Goal: Task Accomplishment & Management: Complete application form

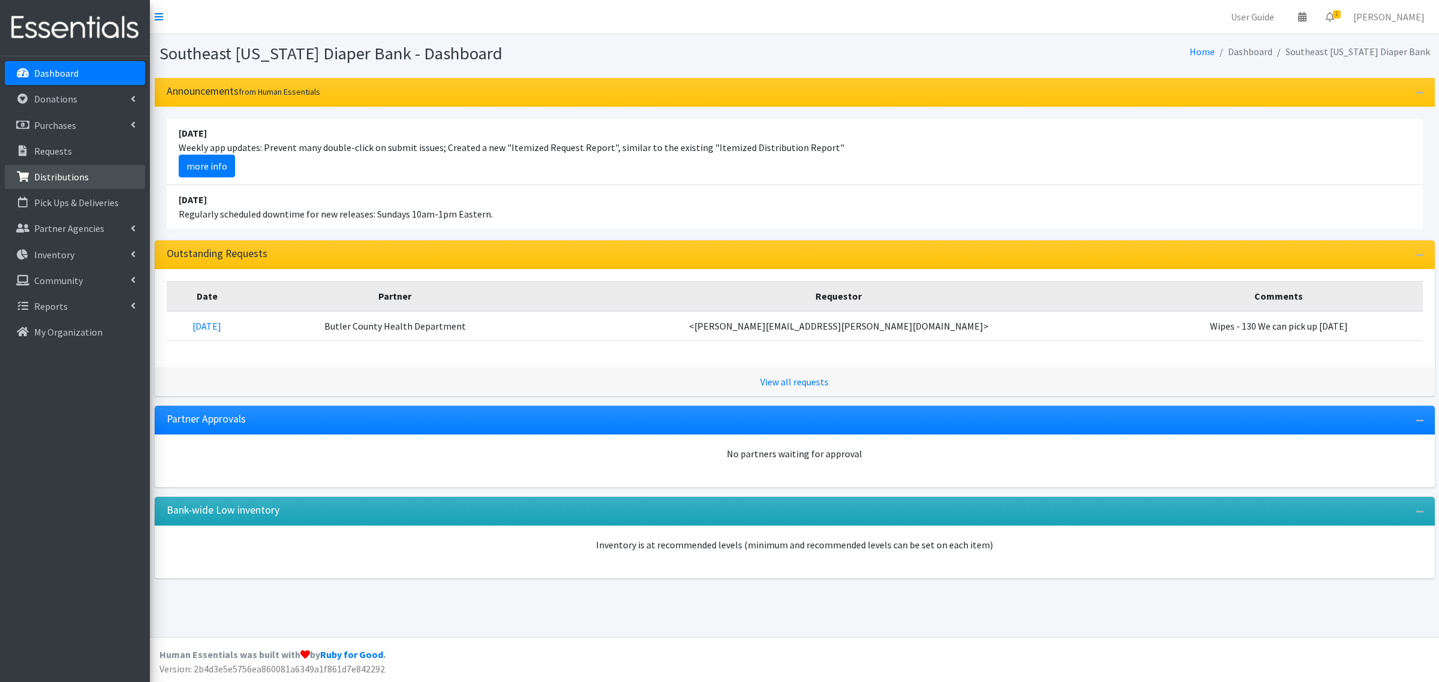
click at [61, 177] on p "Distributions" at bounding box center [61, 177] width 55 height 12
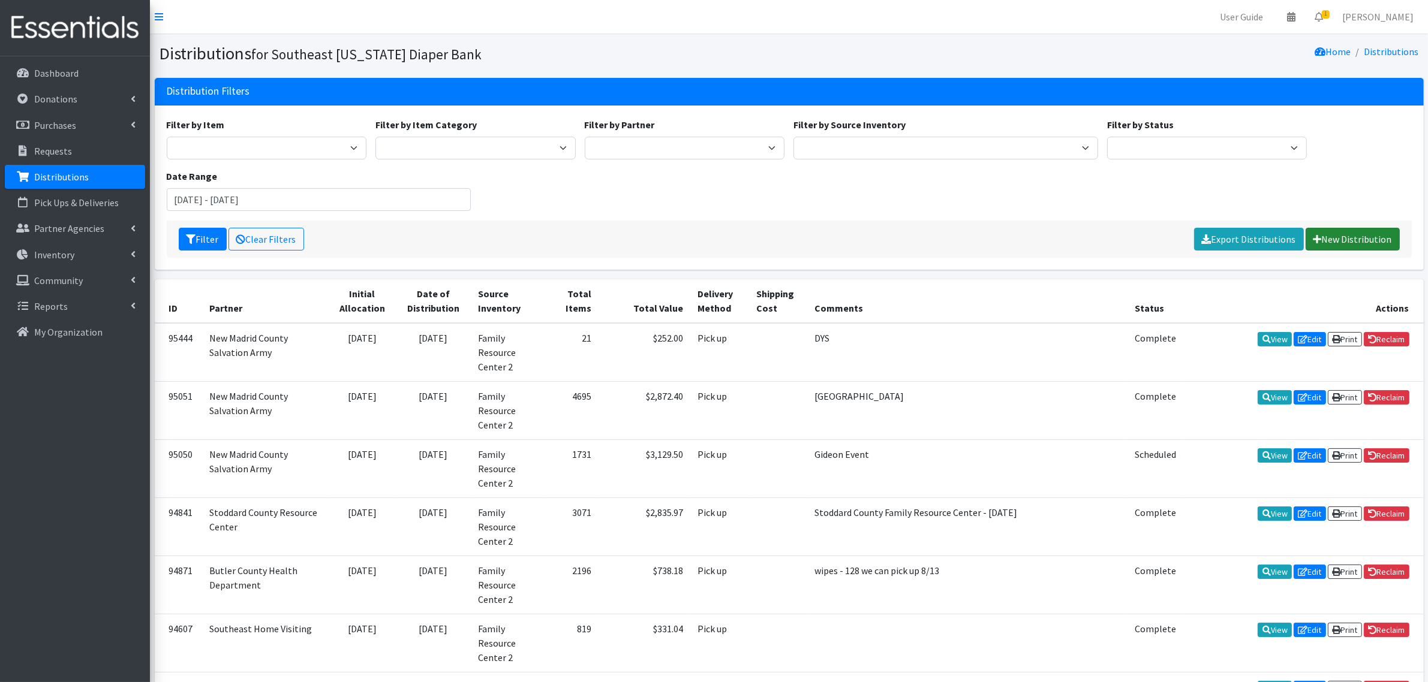
click at [1353, 244] on link "New Distribution" at bounding box center [1352, 239] width 94 height 23
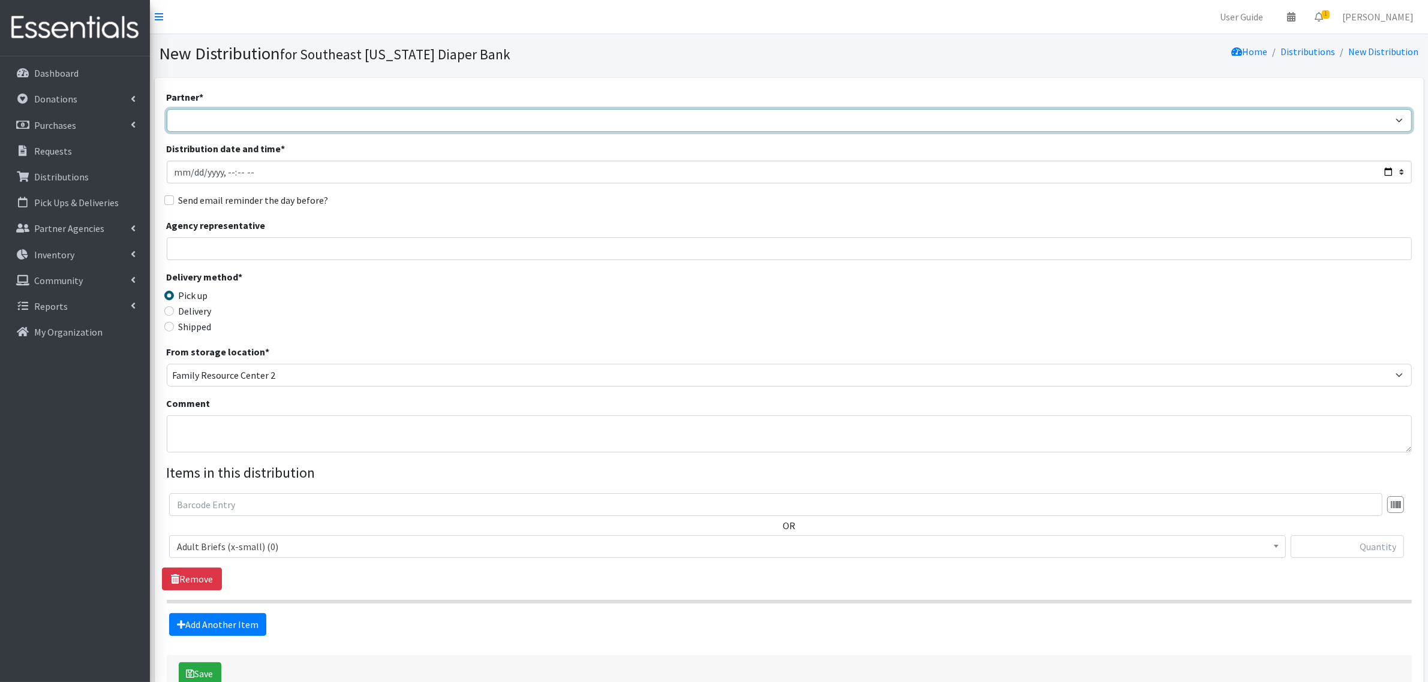
click at [261, 113] on select "ASPIRE WOMEN'S CENTER [GEOGRAPHIC_DATA] Start Birthright of [GEOGRAPHIC_DATA] B…" at bounding box center [789, 120] width 1245 height 23
select select "81"
click at [167, 109] on select "ASPIRE WOMEN'S CENTER Bell City Head Start Birthright of Cape & Marble Hill Boo…" at bounding box center [789, 120] width 1245 height 23
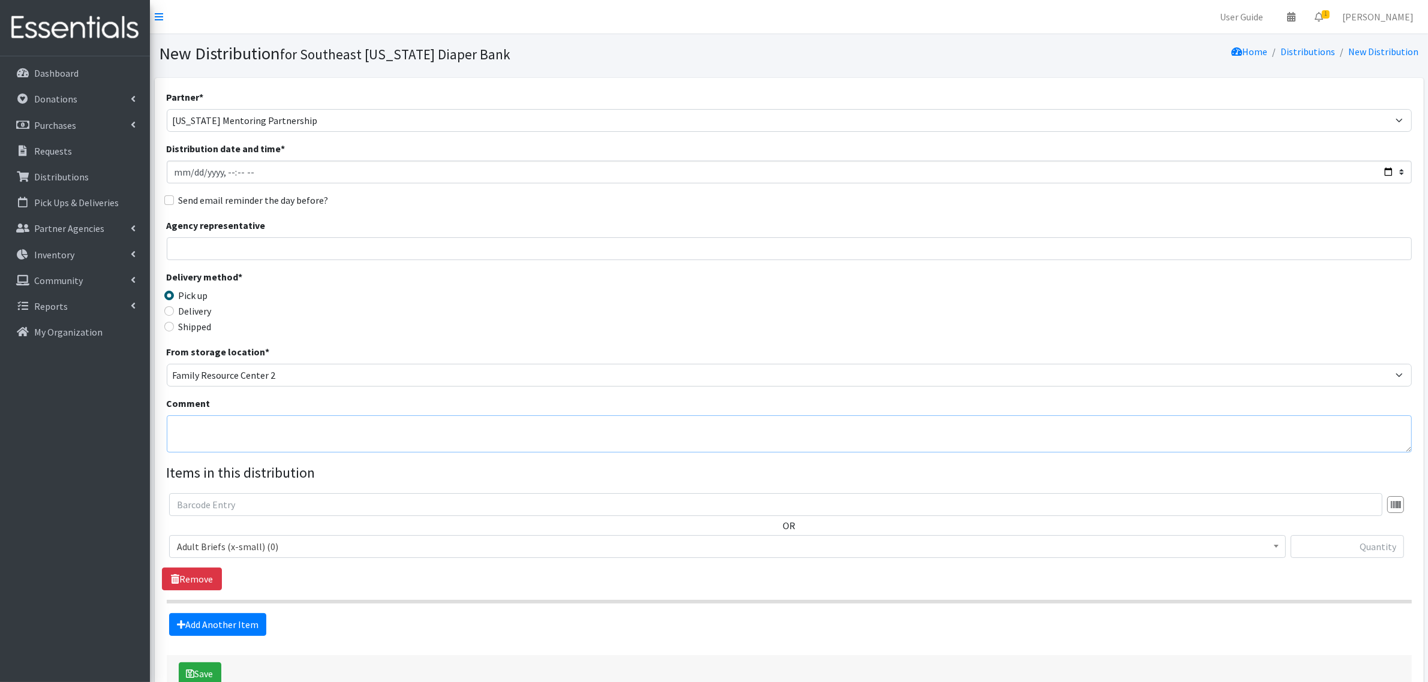
click at [206, 432] on textarea "Comment" at bounding box center [789, 434] width 1245 height 37
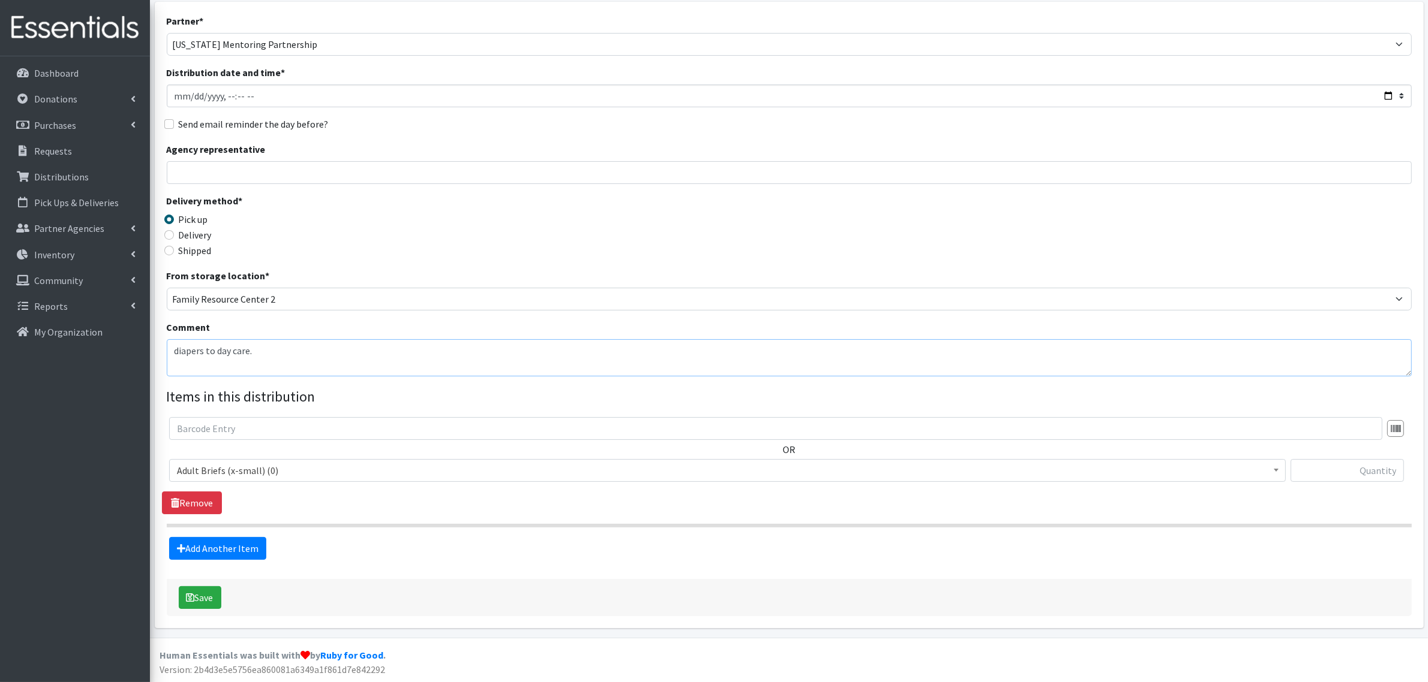
scroll to position [77, 0]
type textarea "diapers to day care."
click at [264, 475] on span "Adult Briefs (x-small) (0)" at bounding box center [727, 470] width 1101 height 17
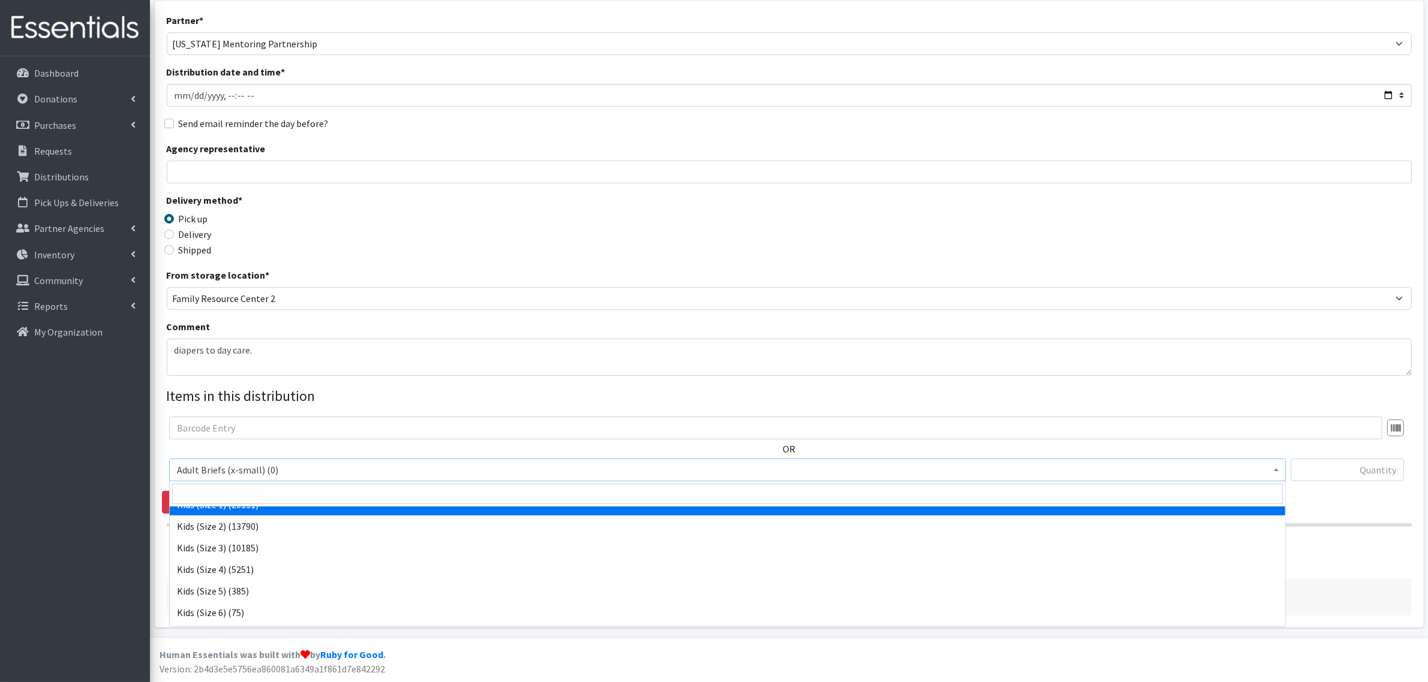
scroll to position [375, 0]
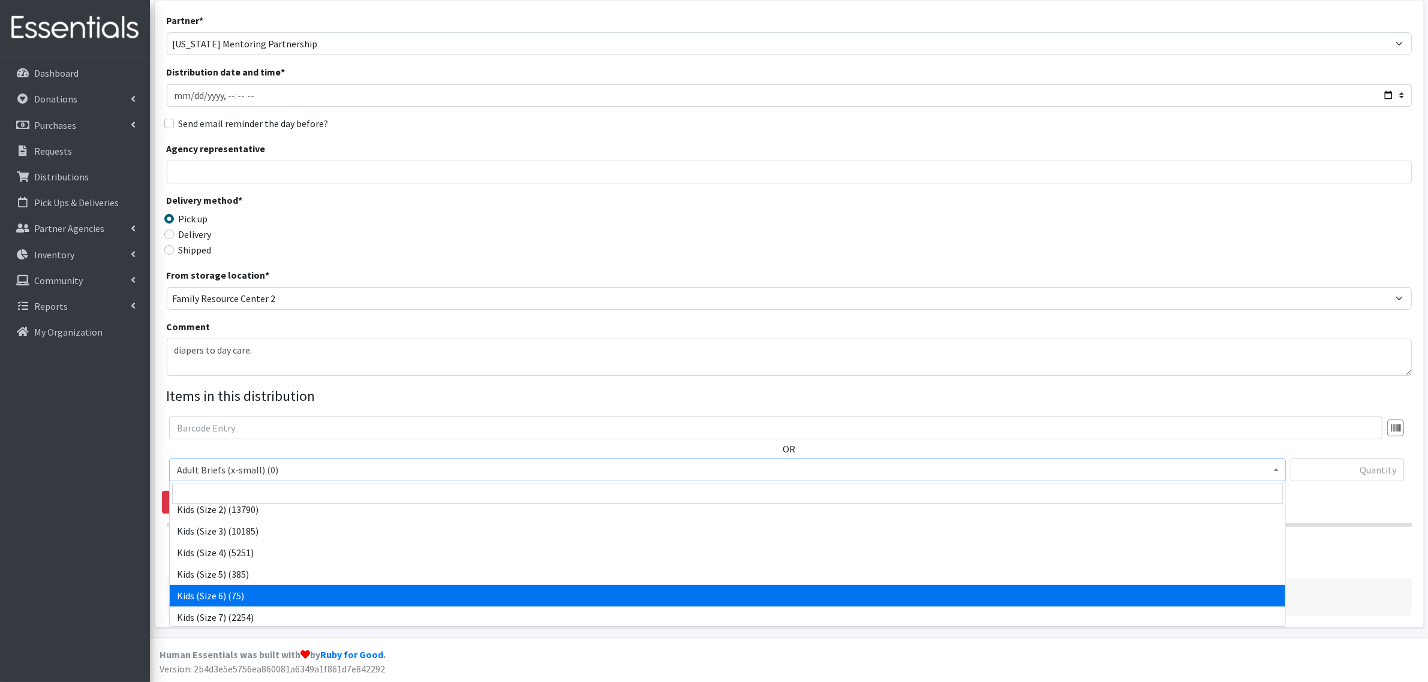
select select "338"
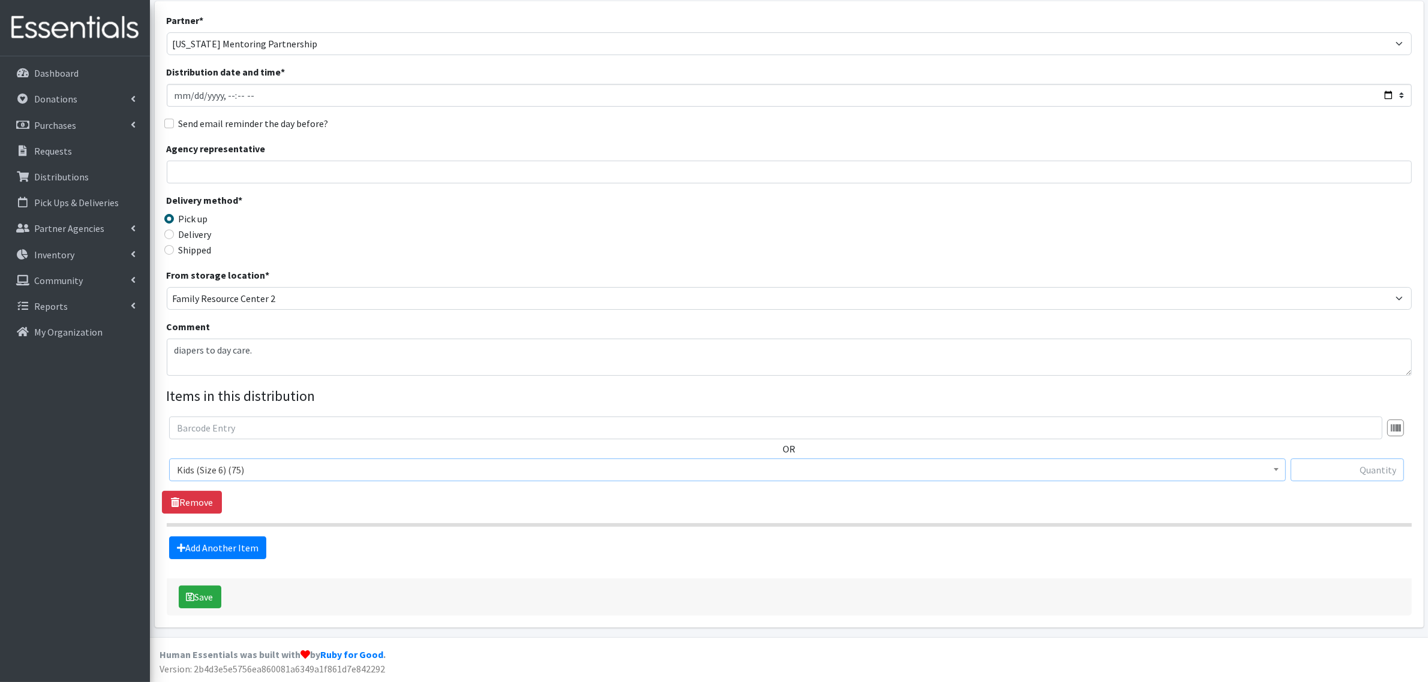
click at [1317, 468] on input "text" at bounding box center [1346, 470] width 113 height 23
type input "50"
click at [1030, 496] on div "OR Adult Briefs (x-small) (0) Adult Briefs Large (11868) Adult Briefs Medium (3…" at bounding box center [789, 465] width 1254 height 97
click at [185, 541] on link "Add Another Item" at bounding box center [217, 548] width 97 height 23
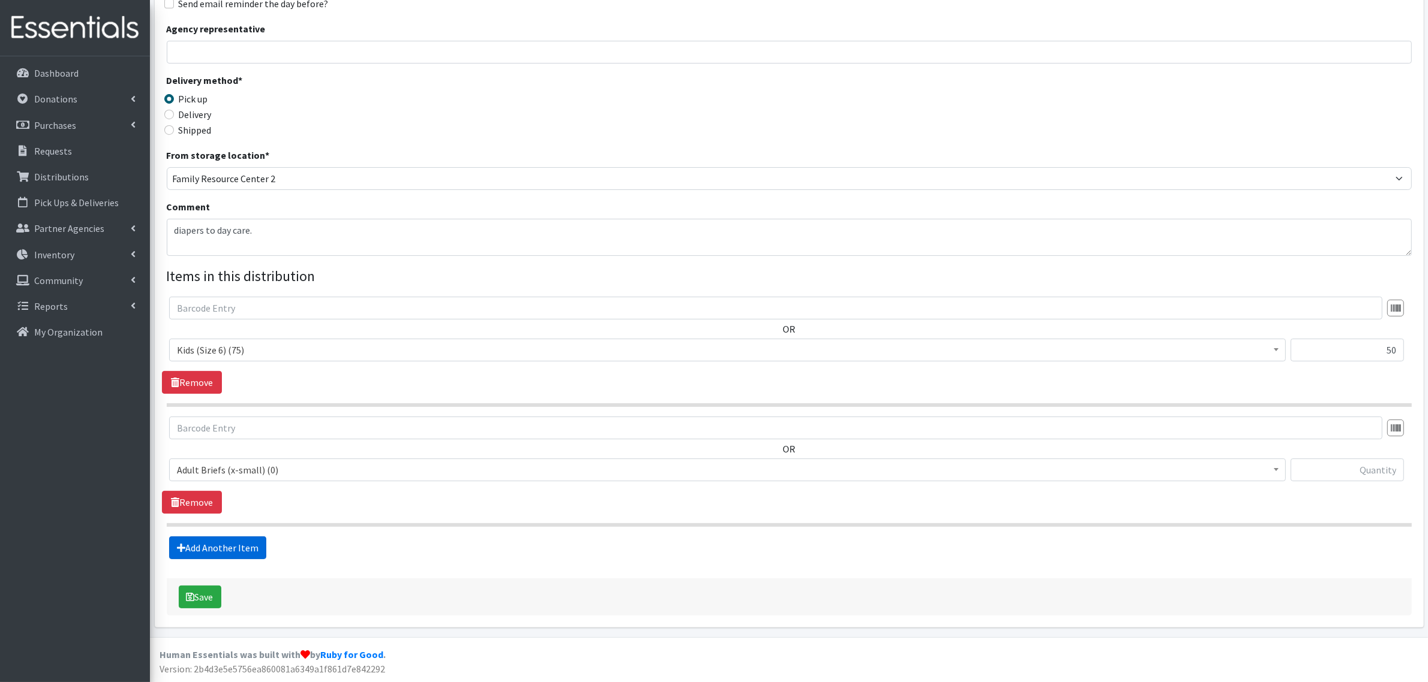
click at [185, 541] on link "Add Another Item" at bounding box center [217, 548] width 97 height 23
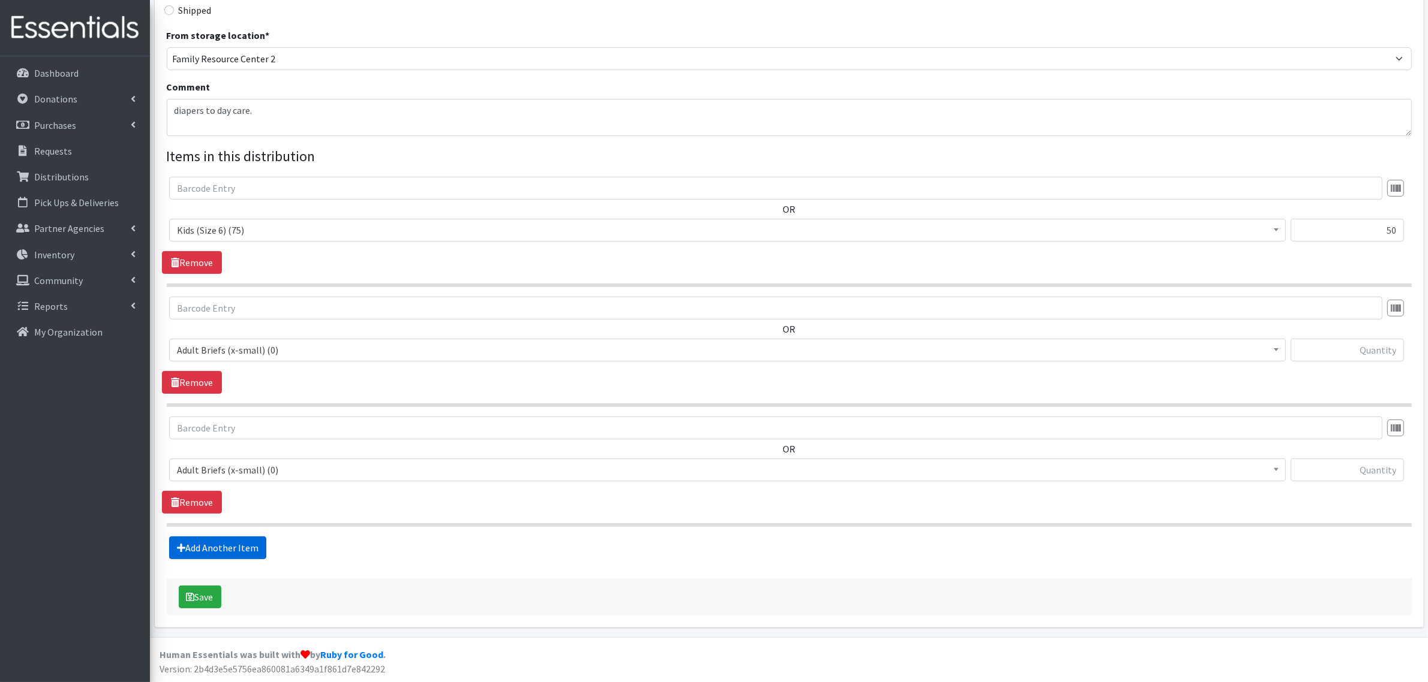
scroll to position [318, 0]
click at [236, 347] on span "Adult Briefs (x-small) (0)" at bounding box center [727, 350] width 1101 height 17
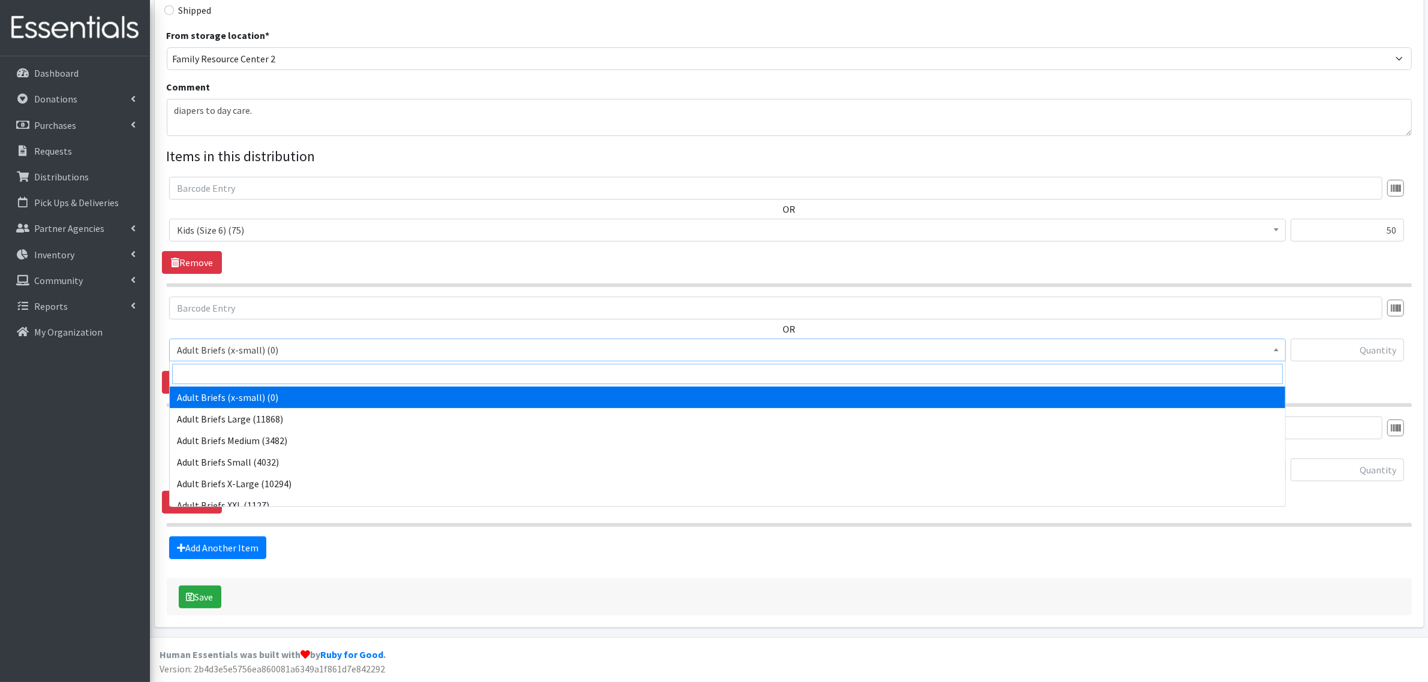
click at [234, 366] on input "search" at bounding box center [727, 374] width 1110 height 20
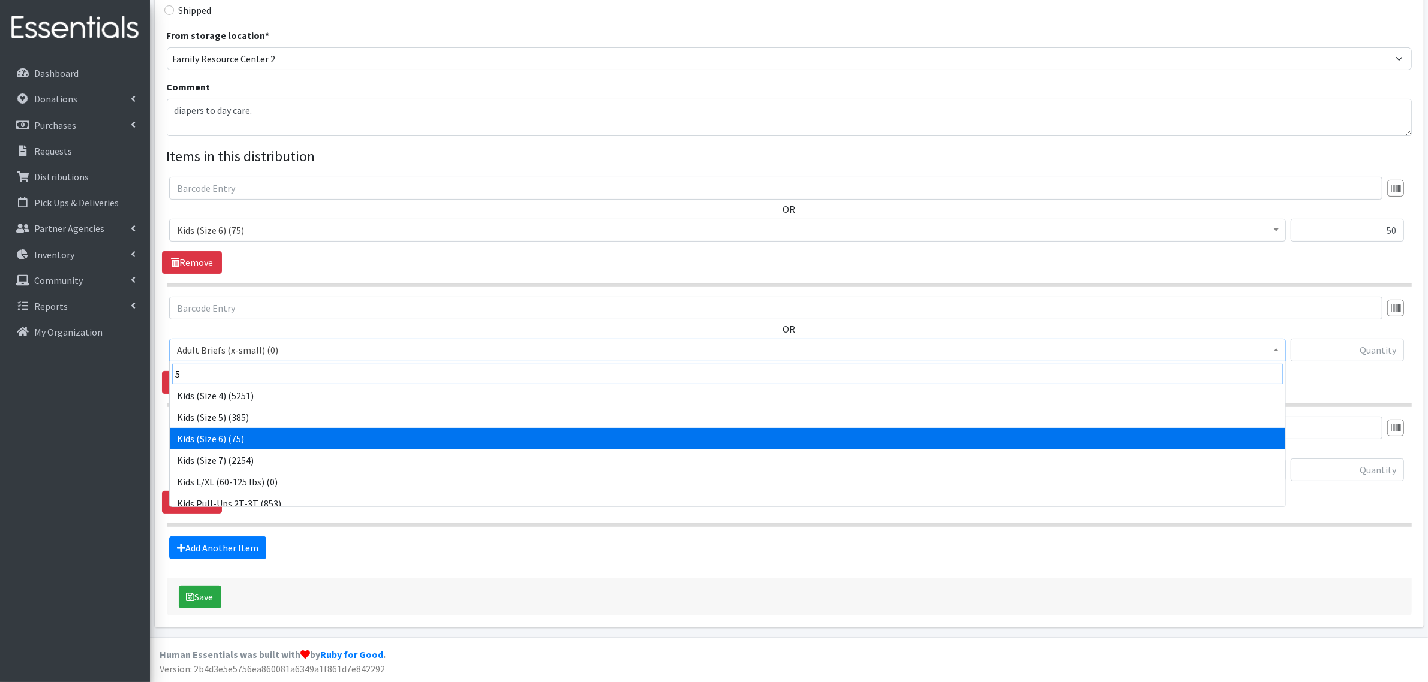
scroll to position [75, 0]
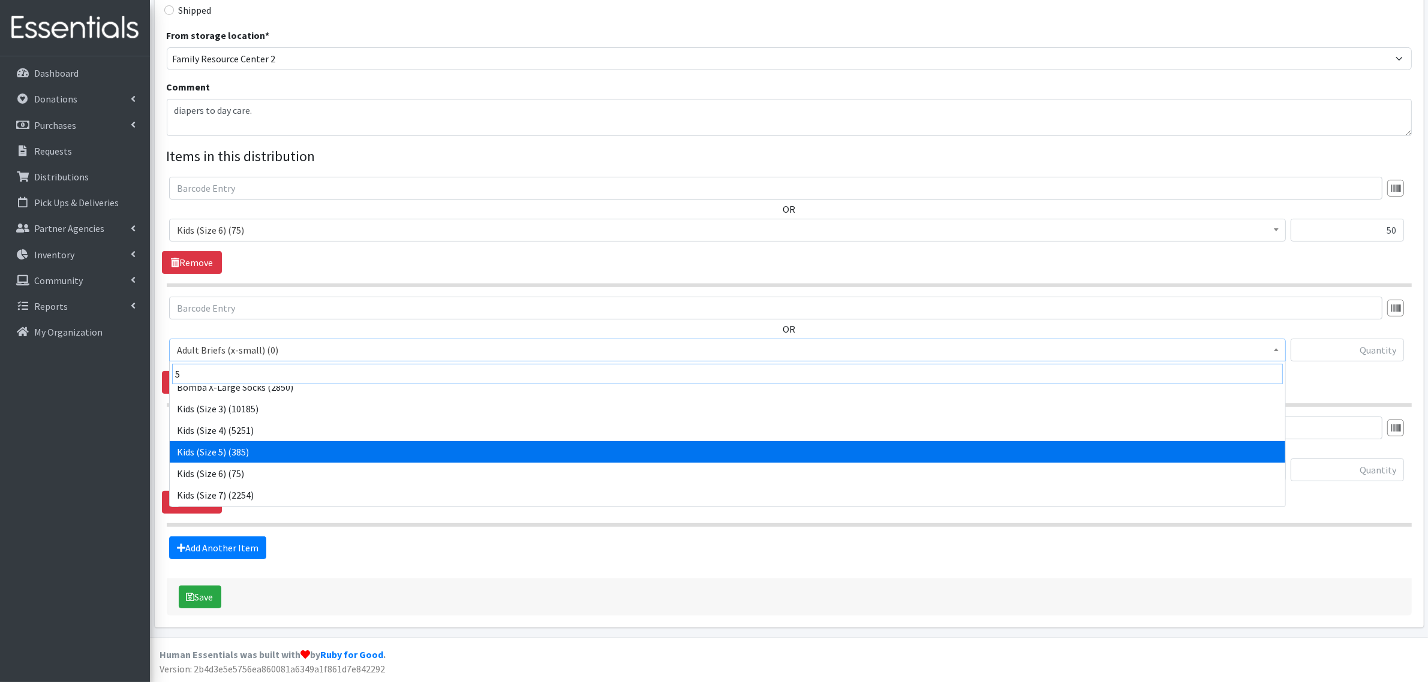
type input "5"
select select "336"
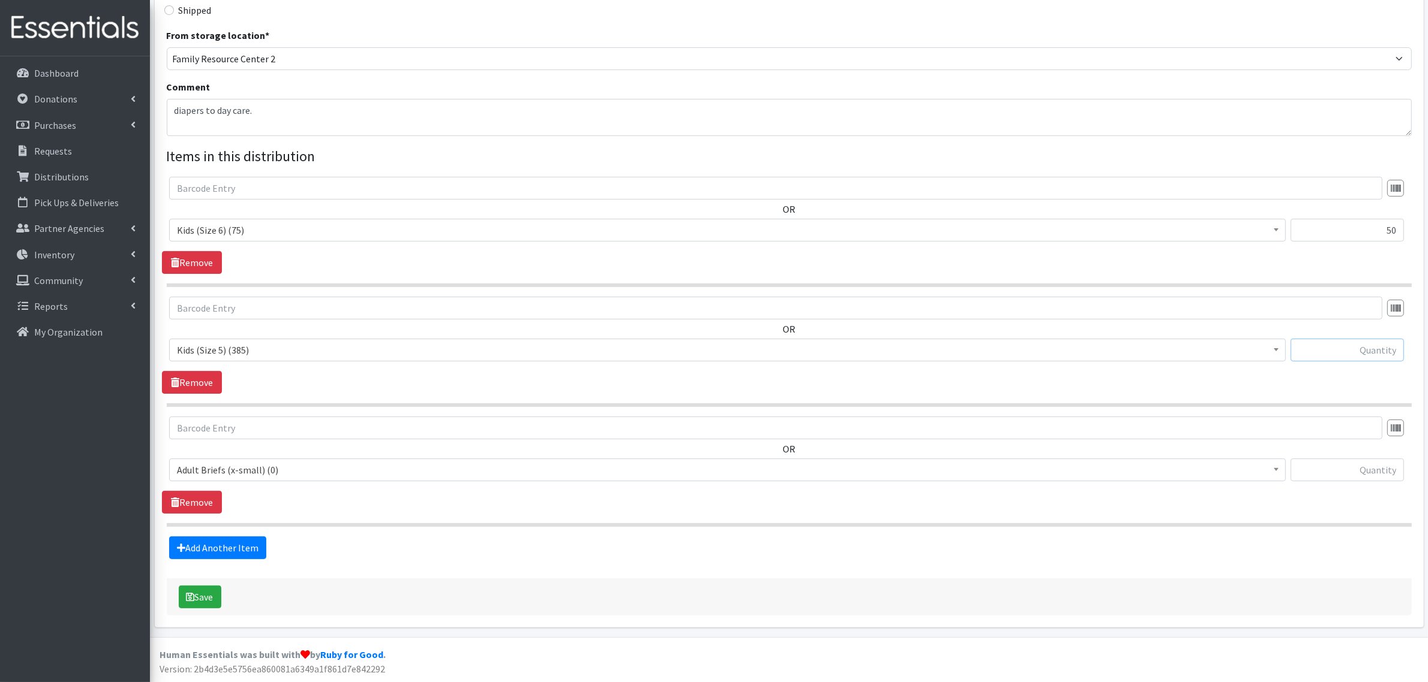
click at [1359, 348] on input "text" at bounding box center [1346, 350] width 113 height 23
type input "50"
click at [1343, 469] on input "text" at bounding box center [1346, 470] width 113 height 23
type input "50"
click at [887, 466] on span "Adult Briefs (x-small) (0)" at bounding box center [727, 470] width 1101 height 17
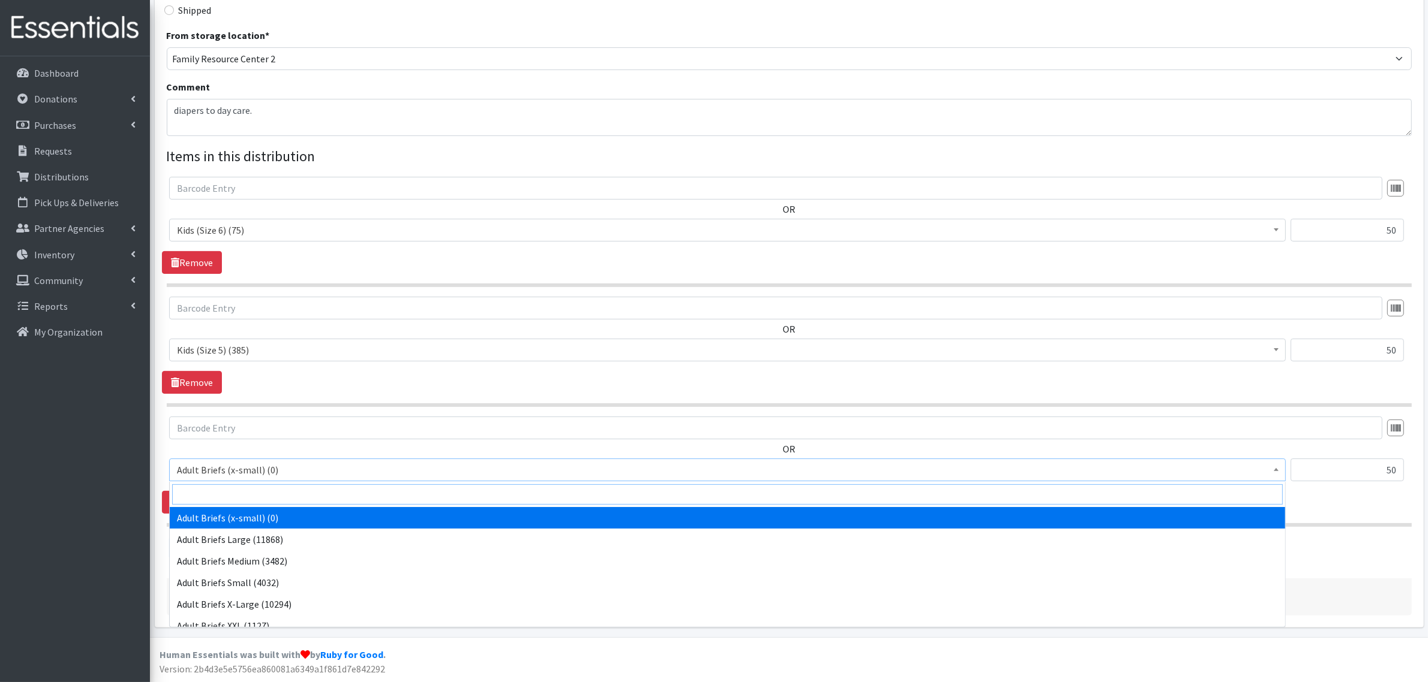
click at [451, 486] on input "search" at bounding box center [727, 494] width 1110 height 20
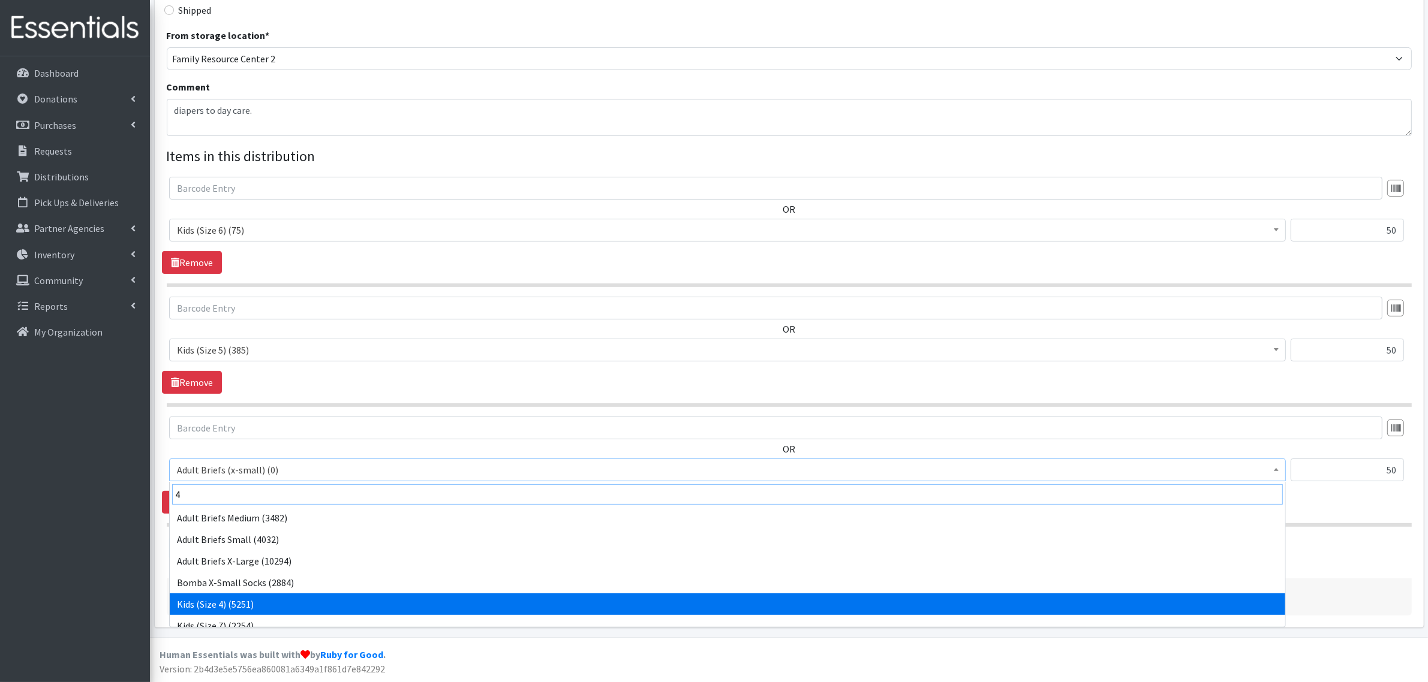
type input "4"
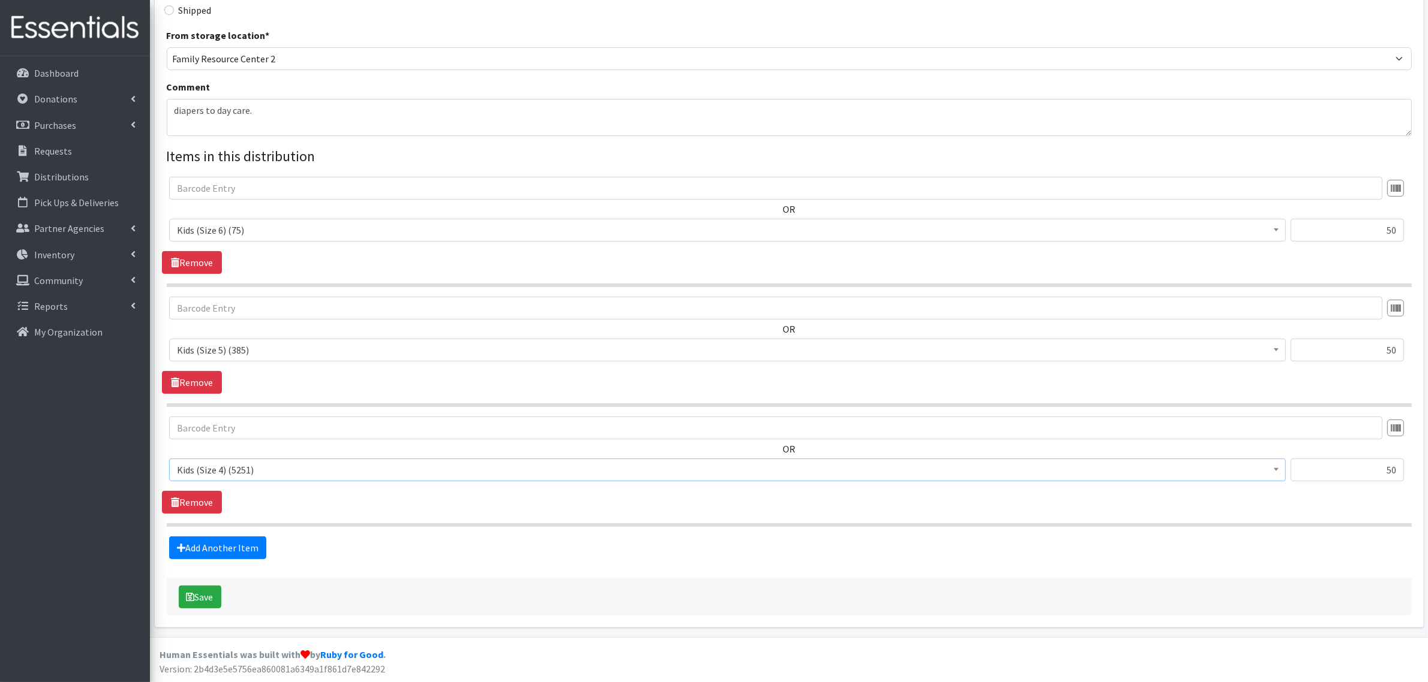
select select "335"
click at [288, 504] on div "OR Adult Briefs (x-small) (0) Adult Briefs Large (11868) Adult Briefs Medium (3…" at bounding box center [789, 465] width 1254 height 97
click at [199, 598] on button "Save" at bounding box center [200, 597] width 43 height 23
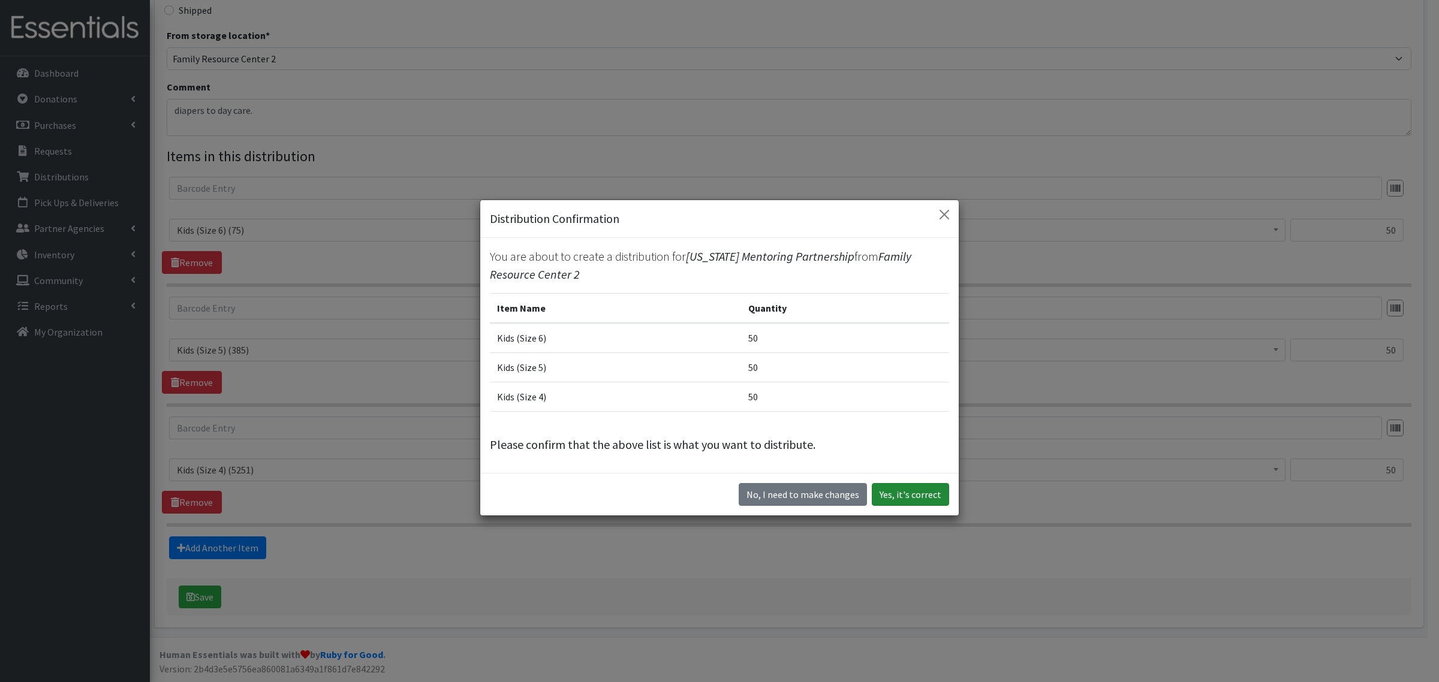
click at [928, 493] on button "Yes, it's correct" at bounding box center [910, 494] width 77 height 23
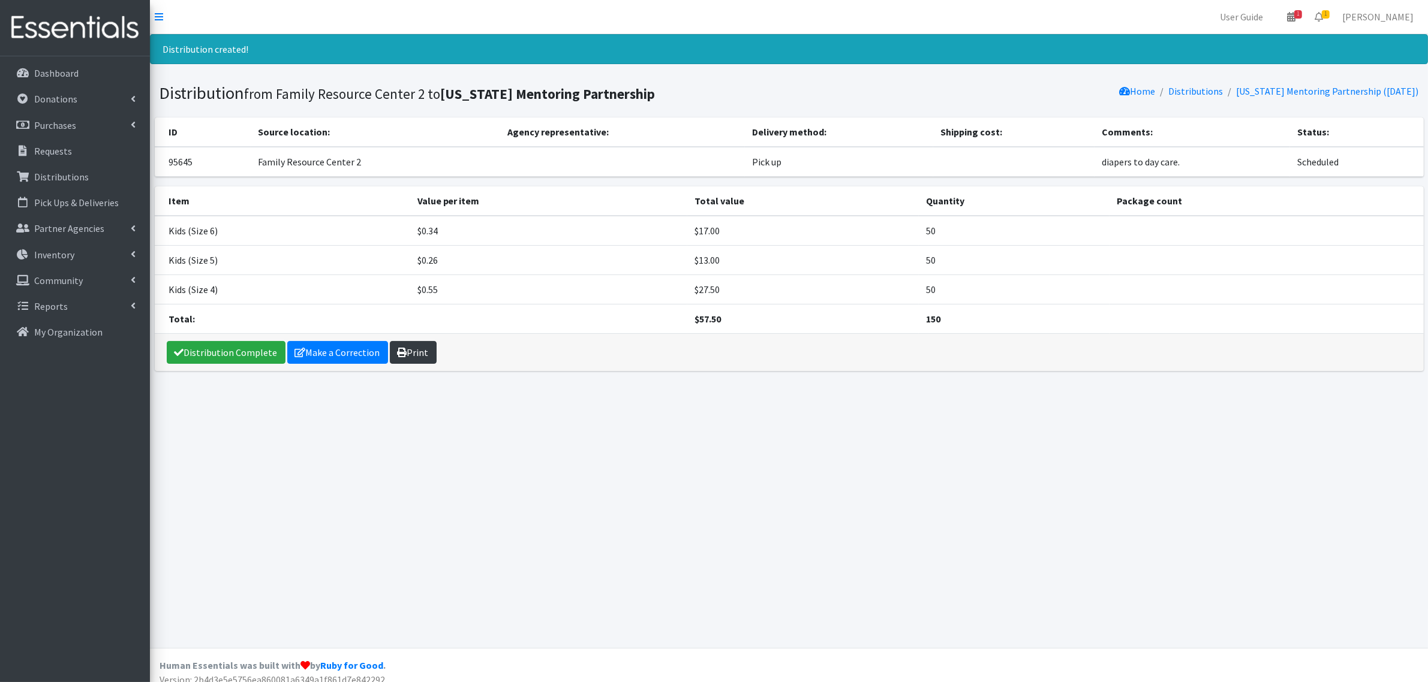
click at [399, 345] on link "Print" at bounding box center [413, 352] width 47 height 23
click at [253, 352] on link "Distribution Complete" at bounding box center [226, 352] width 119 height 23
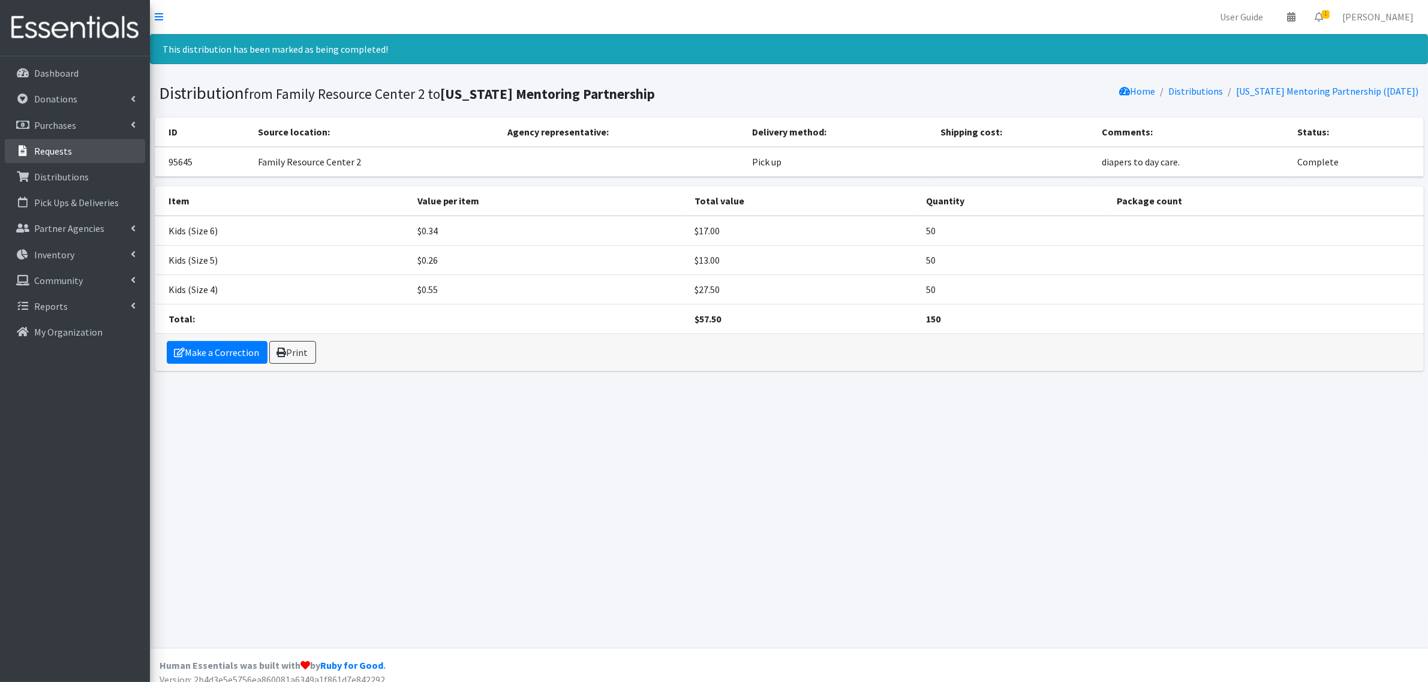
click at [89, 144] on link "Requests" at bounding box center [75, 151] width 140 height 24
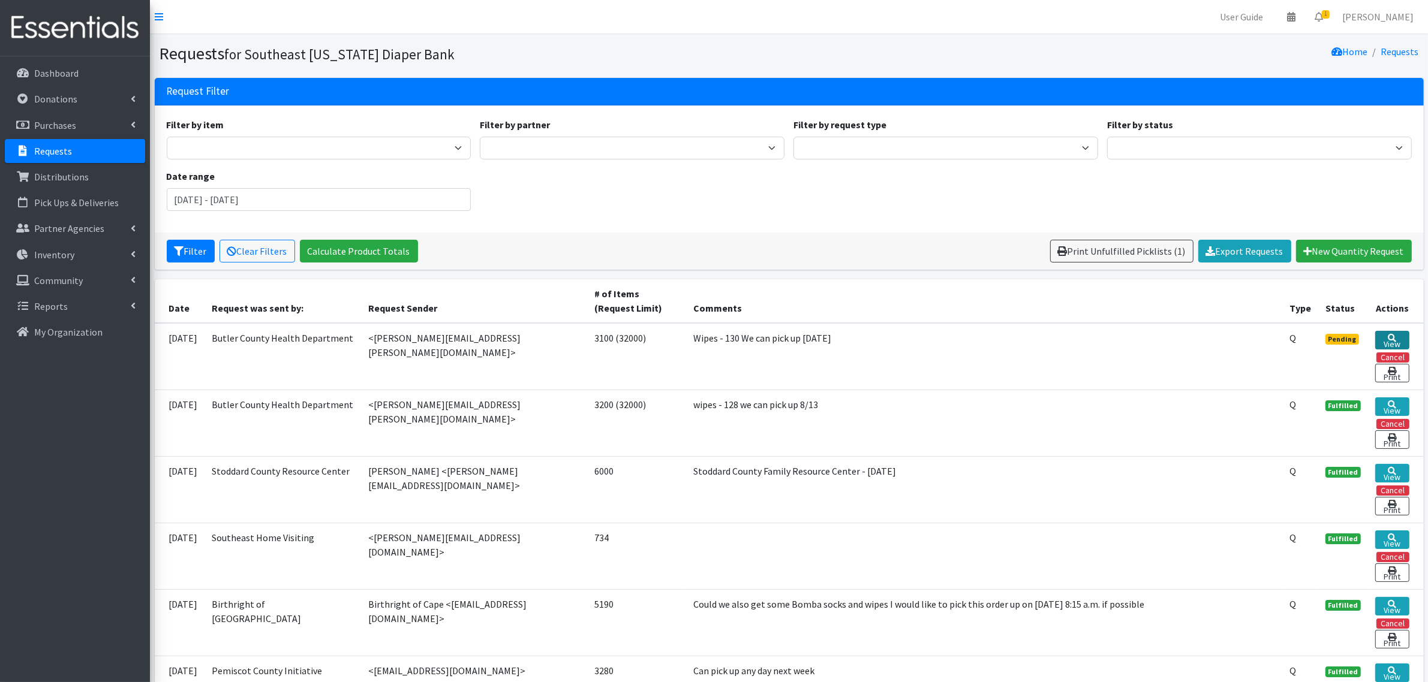
click at [1398, 340] on link "View" at bounding box center [1392, 340] width 34 height 19
